Goal: Browse casually

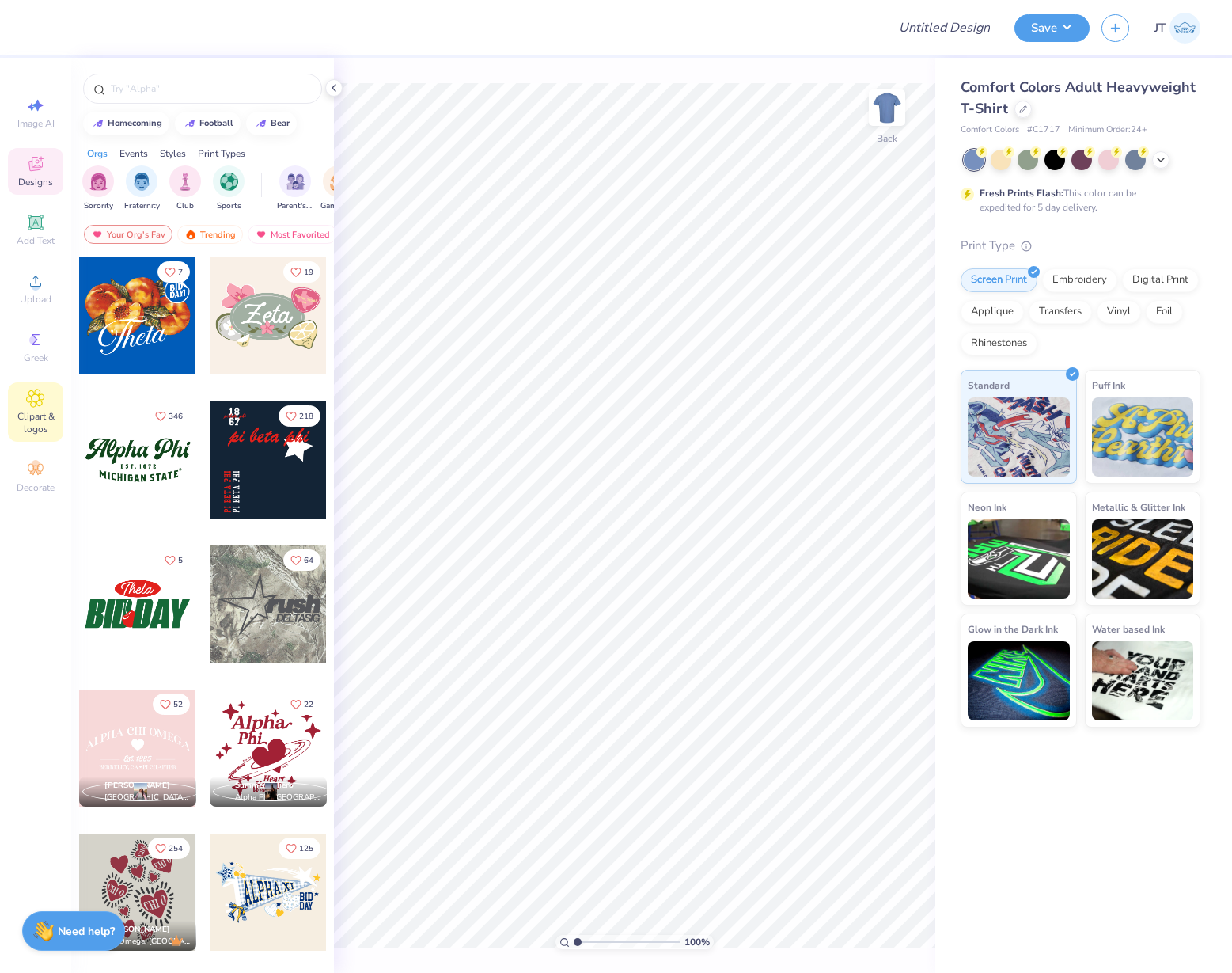
click at [40, 383] on div "Clipart & logos" at bounding box center [35, 411] width 55 height 59
click at [1160, 160] on icon at bounding box center [1160, 158] width 13 height 13
